Goal: Transaction & Acquisition: Purchase product/service

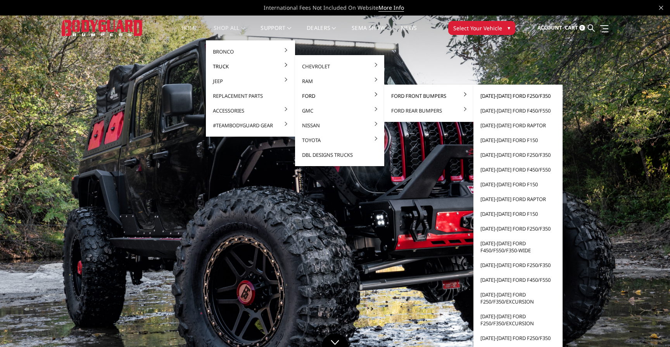
click at [497, 94] on link "[DATE]-[DATE] Ford F250/F350" at bounding box center [518, 95] width 83 height 15
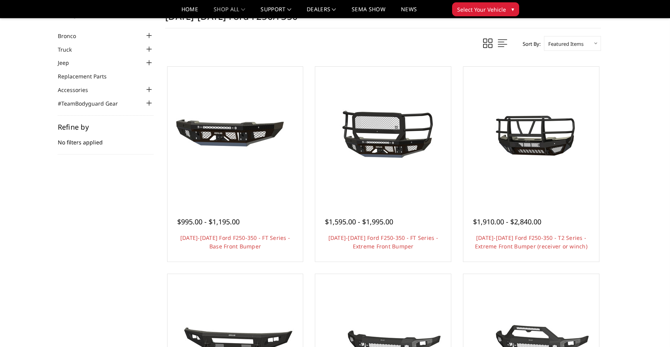
scroll to position [38, 0]
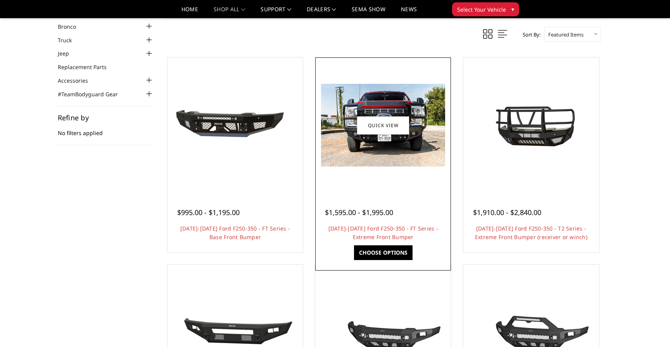
click at [345, 211] on span "$1,595.00 - $1,995.00" at bounding box center [359, 212] width 68 height 9
click at [385, 253] on link "Choose Options" at bounding box center [383, 252] width 59 height 15
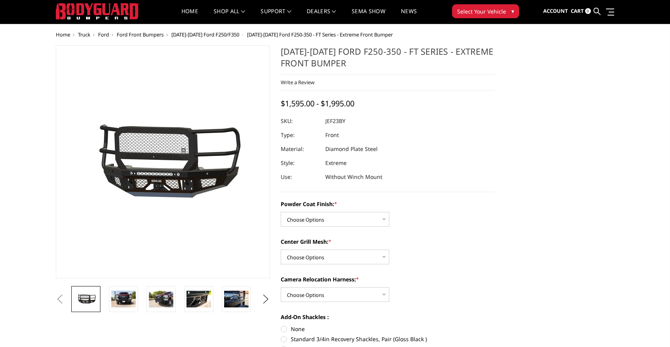
scroll to position [17, 0]
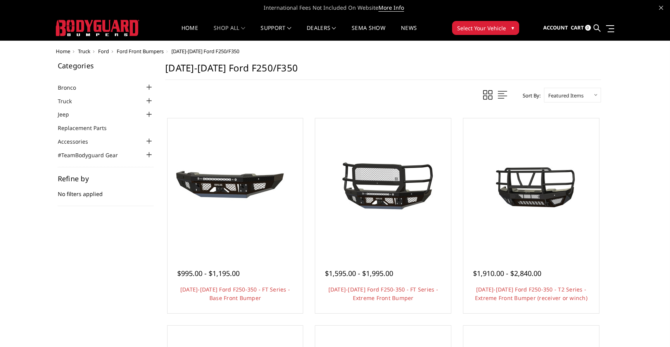
scroll to position [38, 0]
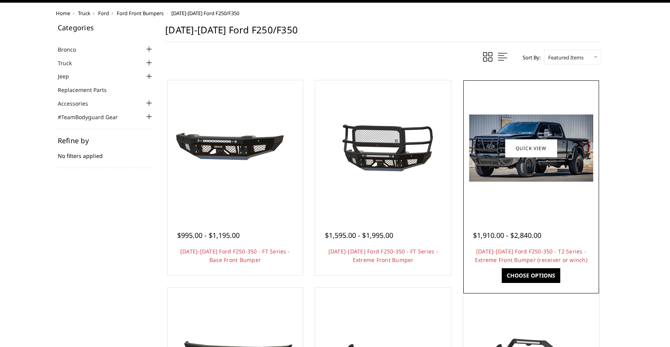
click at [538, 268] on link "Choose Options" at bounding box center [531, 275] width 59 height 15
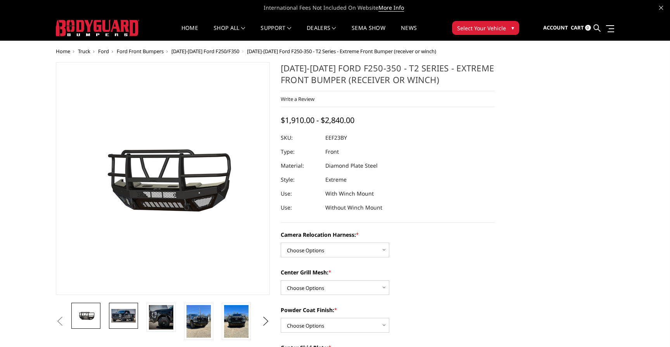
click at [129, 311] on img at bounding box center [123, 315] width 24 height 13
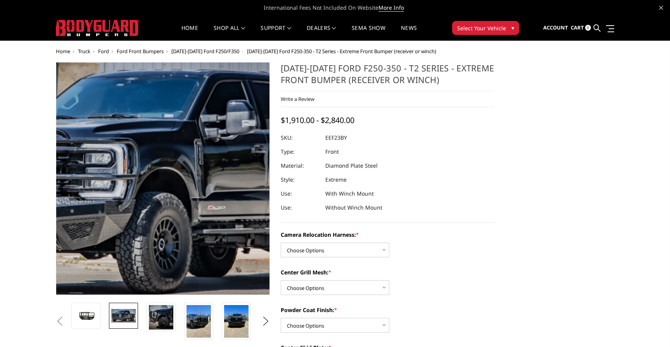
click at [154, 194] on img at bounding box center [175, 176] width 497 height 269
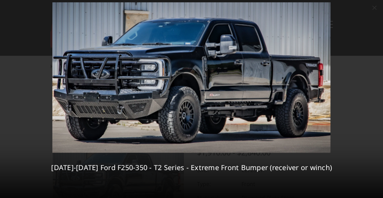
click at [372, 99] on div "2 / 8 2023-2025 Ford F250-350 - T2 Series - Extreme Front Bumper (receiver or w…" at bounding box center [191, 99] width 383 height 198
click at [374, 99] on icon at bounding box center [373, 99] width 9 height 9
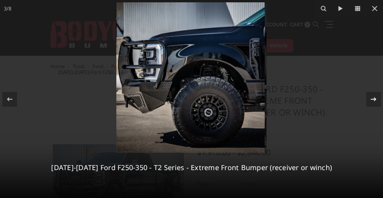
click at [374, 99] on div "3 / 8 2023-2025 Ford F250-350 - T2 Series - Extreme Front Bumper (receiver or w…" at bounding box center [191, 99] width 383 height 198
click at [374, 8] on icon at bounding box center [374, 8] width 5 height 5
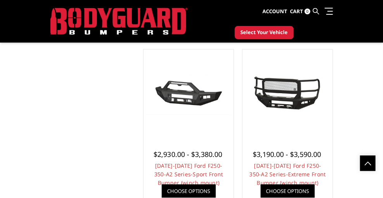
scroll to position [1045, 0]
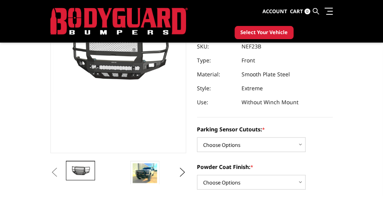
scroll to position [101, 0]
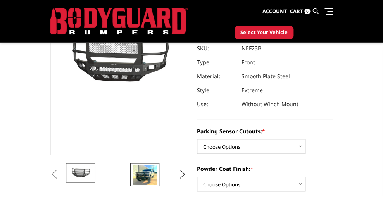
click at [133, 165] on img at bounding box center [145, 175] width 24 height 20
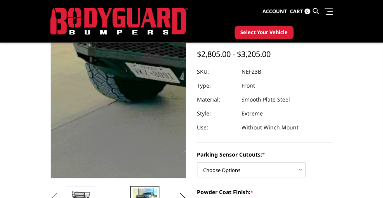
scroll to position [79, 0]
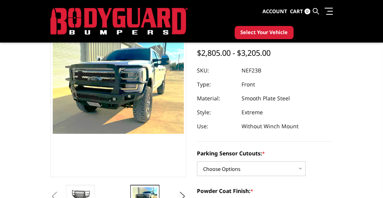
click at [197, 187] on img at bounding box center [209, 194] width 24 height 15
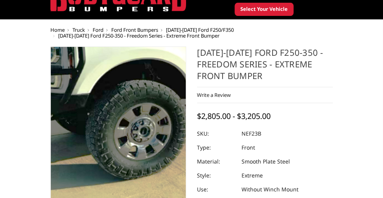
scroll to position [33, 0]
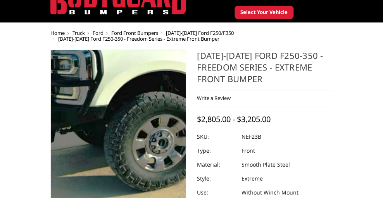
click at [163, 133] on img at bounding box center [237, 62] width 497 height 298
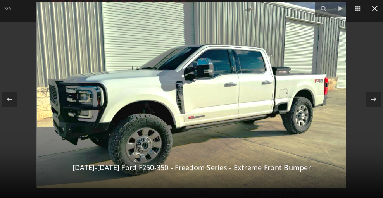
click at [374, 9] on icon at bounding box center [374, 8] width 5 height 5
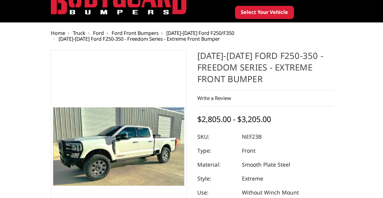
scroll to position [33, 0]
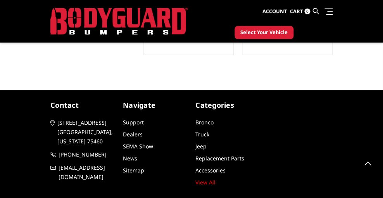
scroll to position [1280, 0]
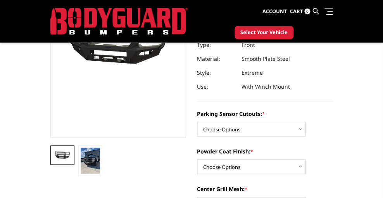
scroll to position [116, 0]
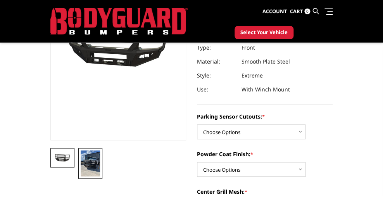
click at [100, 151] on img at bounding box center [90, 164] width 19 height 26
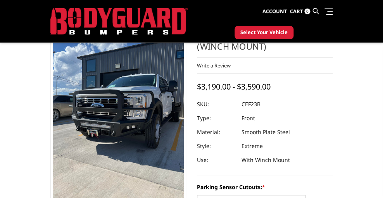
scroll to position [19, 0]
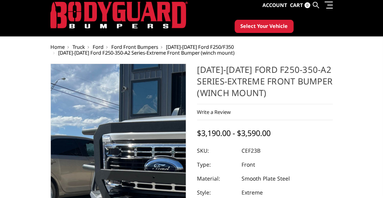
click at [216, 102] on img at bounding box center [223, 190] width 372 height 497
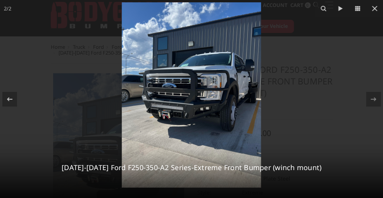
click at [190, 85] on img at bounding box center [191, 94] width 139 height 185
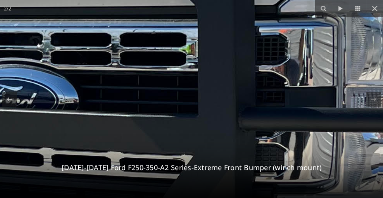
click at [190, 85] on img at bounding box center [203, 167] width 1173 height 1564
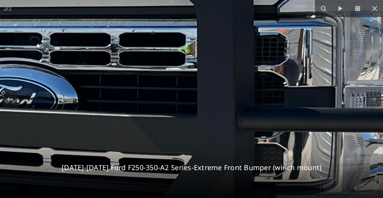
click at [181, 109] on img at bounding box center [203, 167] width 1173 height 1564
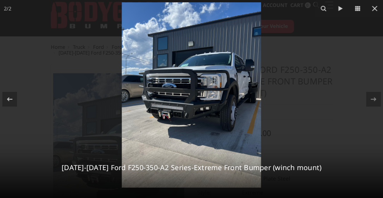
click at [179, 106] on img at bounding box center [191, 94] width 139 height 185
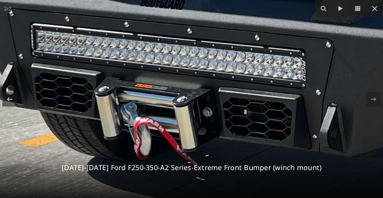
drag, startPoint x: 179, startPoint y: 106, endPoint x: 273, endPoint y: 45, distance: 111.6
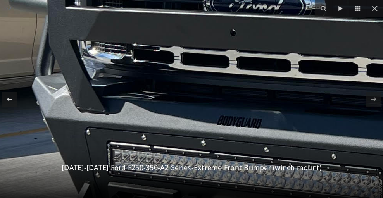
drag, startPoint x: 91, startPoint y: 29, endPoint x: 169, endPoint y: 149, distance: 143.3
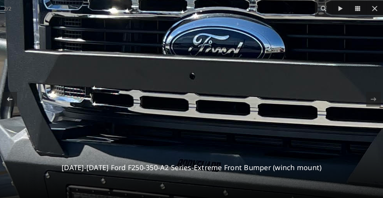
drag, startPoint x: 172, startPoint y: 83, endPoint x: 115, endPoint y: 184, distance: 116.4
click at [115, 184] on div "2 / 2 2023-2025 Ford F250-350-A2 Series-Extreme Front Bumper (winch mount)" at bounding box center [191, 99] width 383 height 198
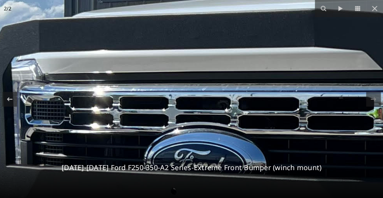
drag, startPoint x: 142, startPoint y: 116, endPoint x: 138, endPoint y: 175, distance: 58.7
click at [138, 175] on div "2 / 2 2023-2025 Ford F250-350-A2 Series-Extreme Front Bumper (winch mount)" at bounding box center [191, 99] width 383 height 198
click at [138, 173] on h3 "[DATE]-[DATE] Ford F250-350-A2 Series-Extreme Front Bumper (winch mount)" at bounding box center [192, 168] width 374 height 10
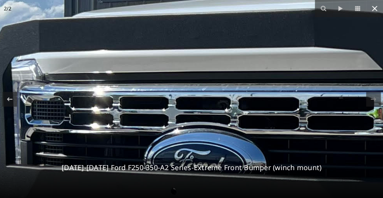
click at [375, 6] on icon at bounding box center [374, 8] width 9 height 9
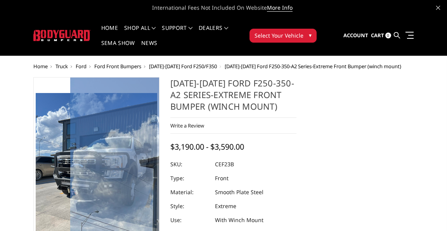
scroll to position [0, 0]
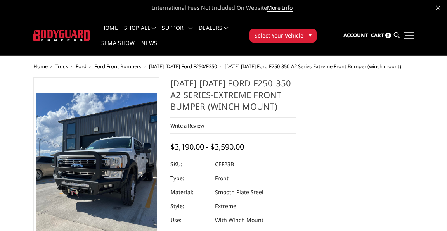
click at [383, 33] on span at bounding box center [408, 32] width 9 height 1
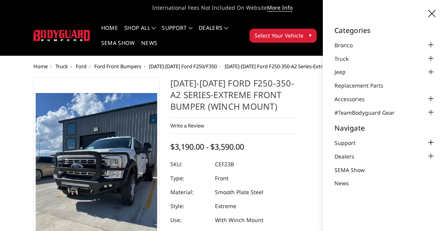
click at [383, 140] on div at bounding box center [430, 142] width 9 height 9
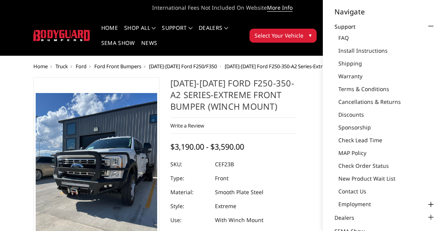
scroll to position [120, 0]
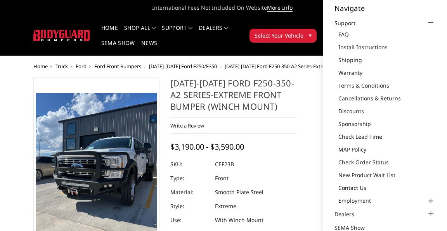
click at [354, 184] on link "Contact Us" at bounding box center [386, 188] width 97 height 8
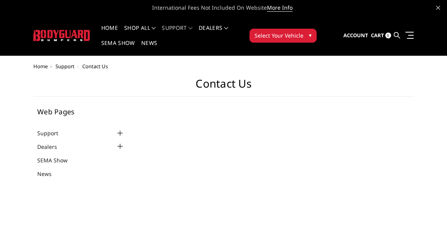
select select "US"
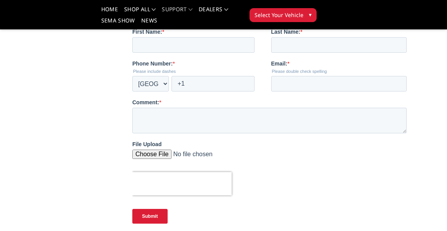
scroll to position [369, 0]
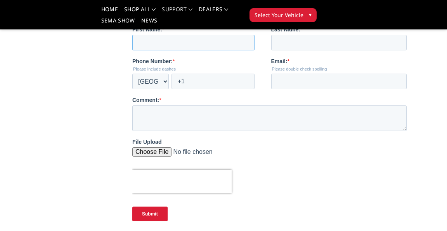
click at [174, 39] on input "First Name: *" at bounding box center [193, 43] width 122 height 16
type input "Justin"
type input "Duncombe"
click at [184, 81] on input "+1" at bounding box center [212, 81] width 83 height 16
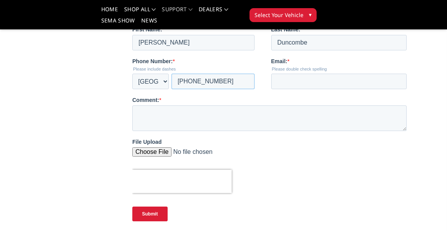
type input "+1 6617141890"
type input "jduncombe32@gmail.com"
click at [162, 117] on textarea "Comment: *" at bounding box center [269, 118] width 274 height 26
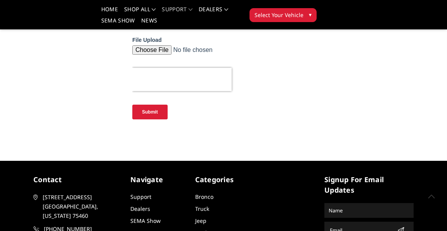
scroll to position [504, 0]
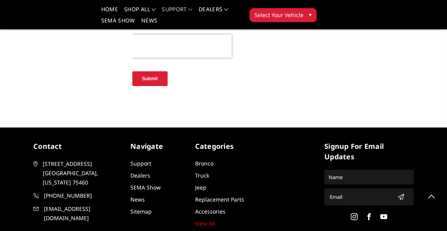
type textarea "How does the camera relocation work for the A2 extreme. I cannot find any info …"
click at [150, 79] on input "Submit" at bounding box center [149, 78] width 35 height 15
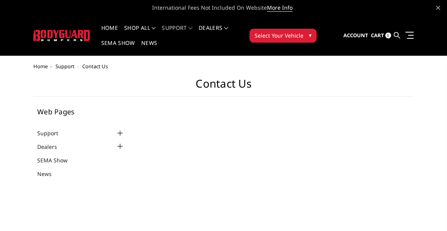
scroll to position [0, 0]
click at [438, 8] on icon at bounding box center [438, 8] width 4 height 4
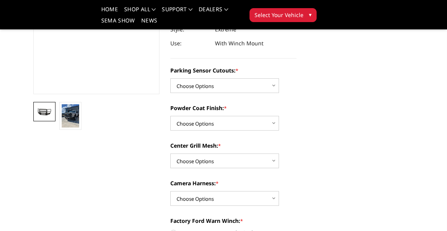
scroll to position [149, 0]
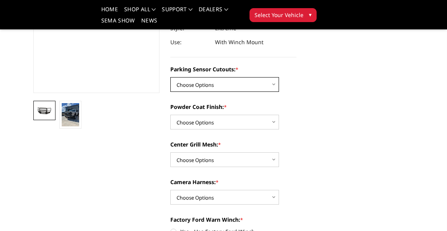
select select "2420"
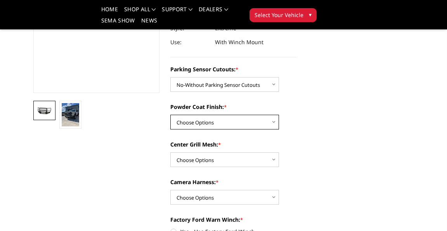
select select "2423"
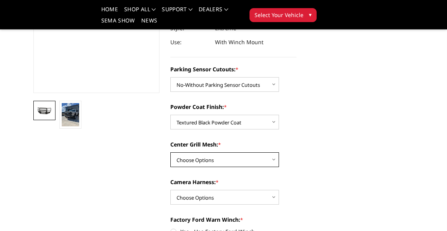
select select "2424"
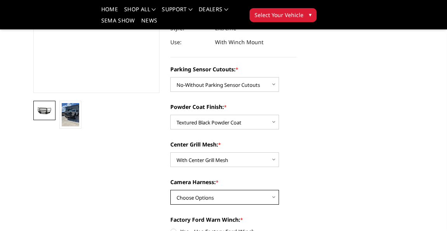
select select "2426"
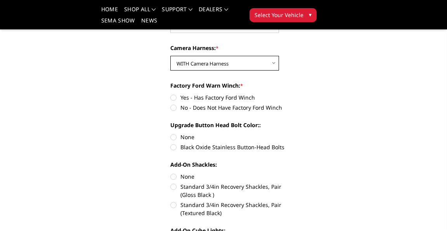
scroll to position [286, 0]
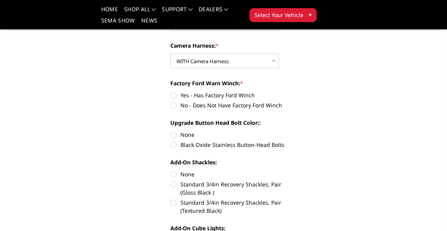
click at [232, 109] on label "No - Does Not Have Factory Ford Winch" at bounding box center [233, 105] width 126 height 8
click at [296, 92] on input "No - Does Not Have Factory Ford Winch" at bounding box center [296, 91] width 0 height 0
radio input "true"
click at [232, 149] on label "Black Oxide Stainless Button-Head Bolts" at bounding box center [233, 145] width 126 height 8
click at [296, 131] on input "Black Oxide Stainless Button-Head Bolts" at bounding box center [296, 131] width 0 height 0
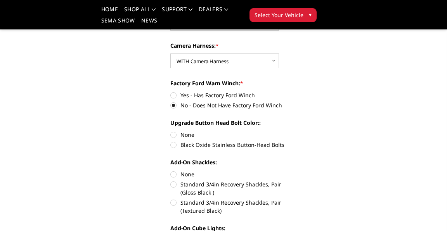
radio input "true"
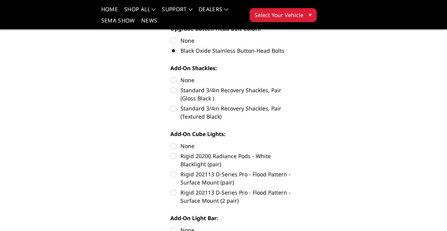
scroll to position [381, 0]
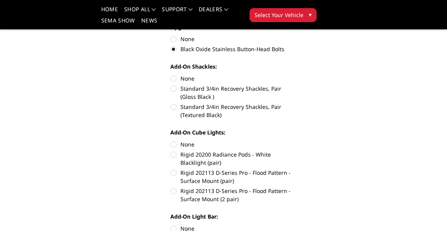
click at [231, 111] on label "Standard 3/4in Recovery Shackles, Pair (Textured Black)" at bounding box center [233, 111] width 126 height 16
click at [296, 85] on input "Standard 3/4in Recovery Shackles, Pair (Textured Black)" at bounding box center [296, 85] width 0 height 0
radio input "true"
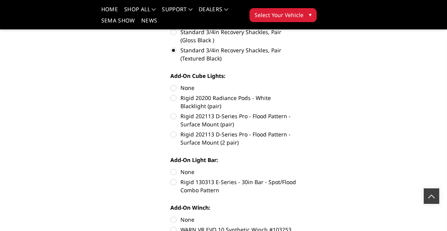
scroll to position [438, 0]
click at [231, 136] on label "Rigid 202113 D-Series Pro - Flood Pattern - Surface Mount (2 pair)" at bounding box center [233, 138] width 126 height 16
click at [296, 112] on input "Rigid 202113 D-Series Pro - Flood Pattern - Surface Mount (2 pair)" at bounding box center [296, 112] width 0 height 0
radio input "true"
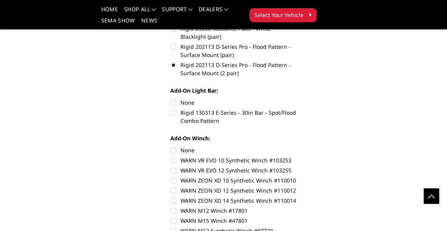
scroll to position [510, 0]
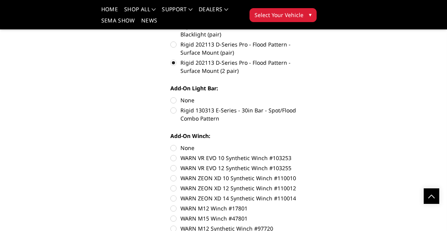
click at [231, 101] on label "None" at bounding box center [233, 100] width 126 height 8
click at [171, 97] on input "None" at bounding box center [170, 96] width 0 height 0
radio input "true"
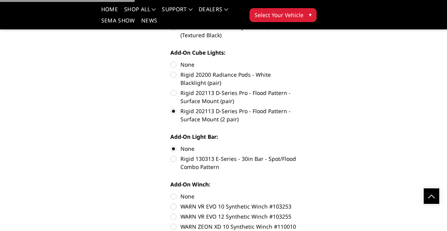
scroll to position [459, 0]
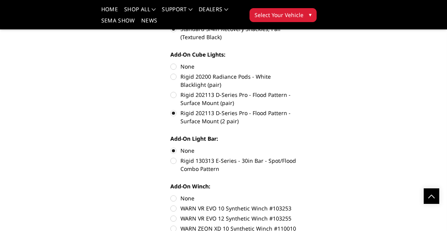
click at [232, 68] on label "None" at bounding box center [233, 66] width 126 height 8
click at [171, 63] on input "None" at bounding box center [170, 62] width 0 height 0
radio input "true"
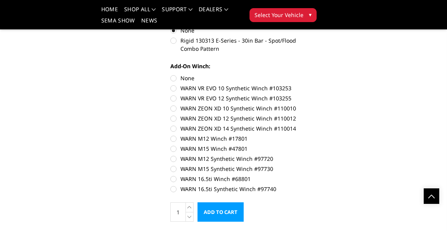
scroll to position [584, 0]
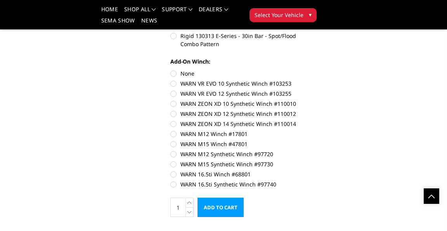
click at [232, 114] on label "WARN ZEON XD 12 Synthetic Winch #110012" at bounding box center [233, 114] width 126 height 8
click at [296, 100] on input "WARN ZEON XD 12 Synthetic Winch #110012" at bounding box center [296, 100] width 0 height 0
radio input "true"
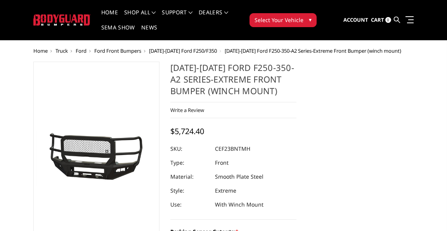
scroll to position [0, 0]
